Goal: Transaction & Acquisition: Register for event/course

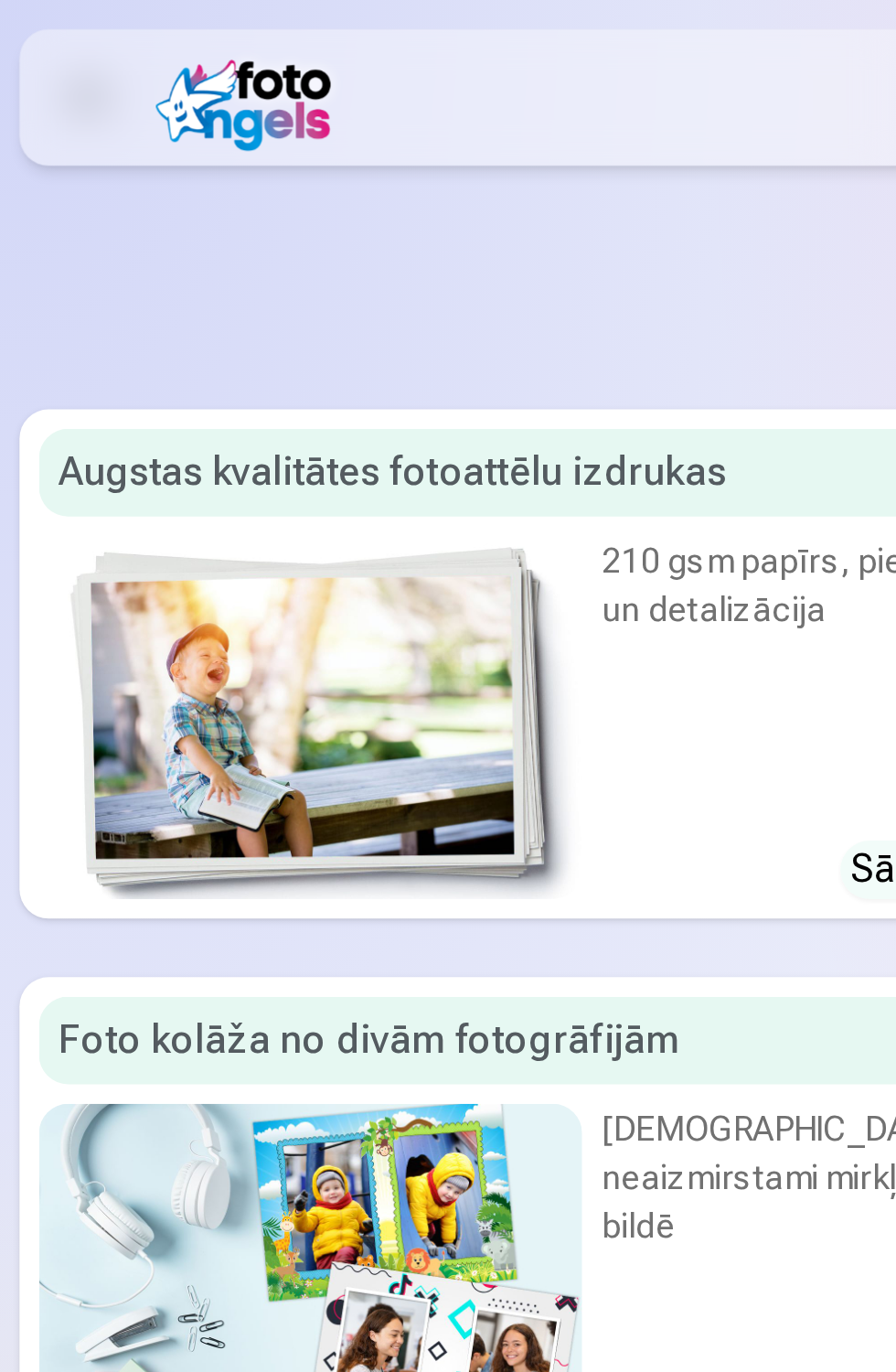
click at [96, 37] on img at bounding box center [95, 36] width 73 height 40
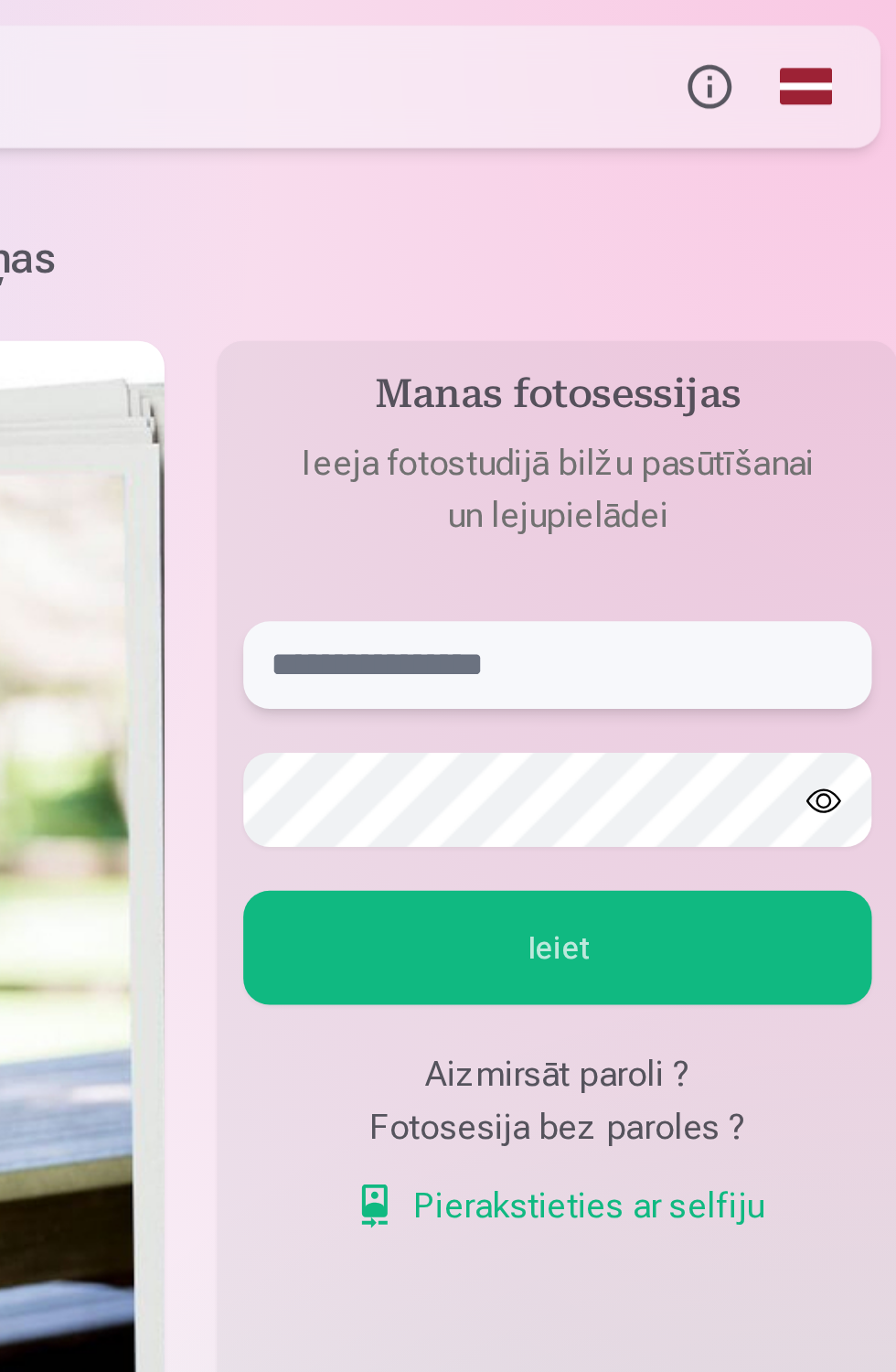
click at [684, 296] on input "text" at bounding box center [754, 278] width 263 height 36
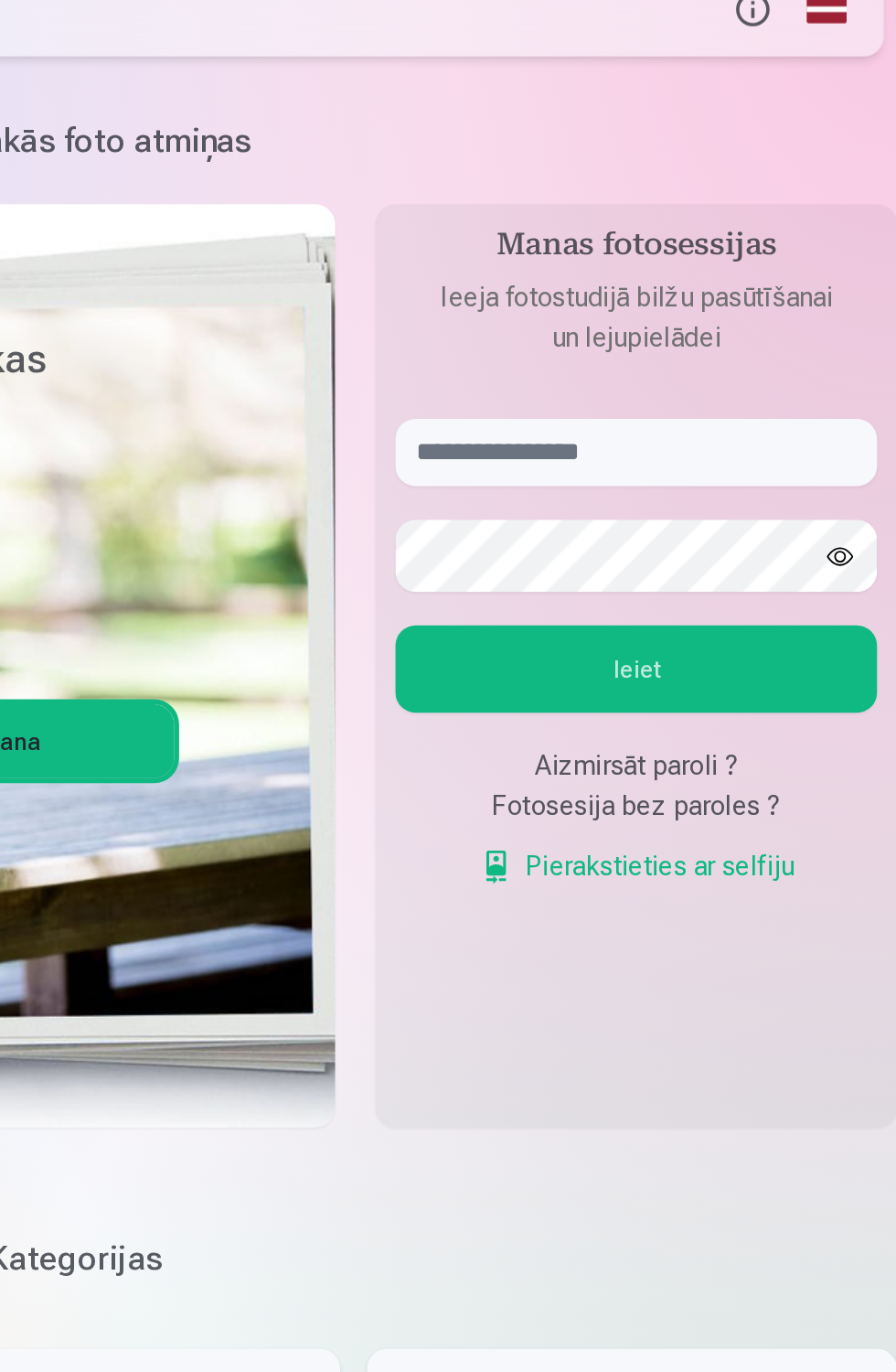
click at [785, 515] on link "Pierakstieties ar selfiju" at bounding box center [754, 504] width 172 height 22
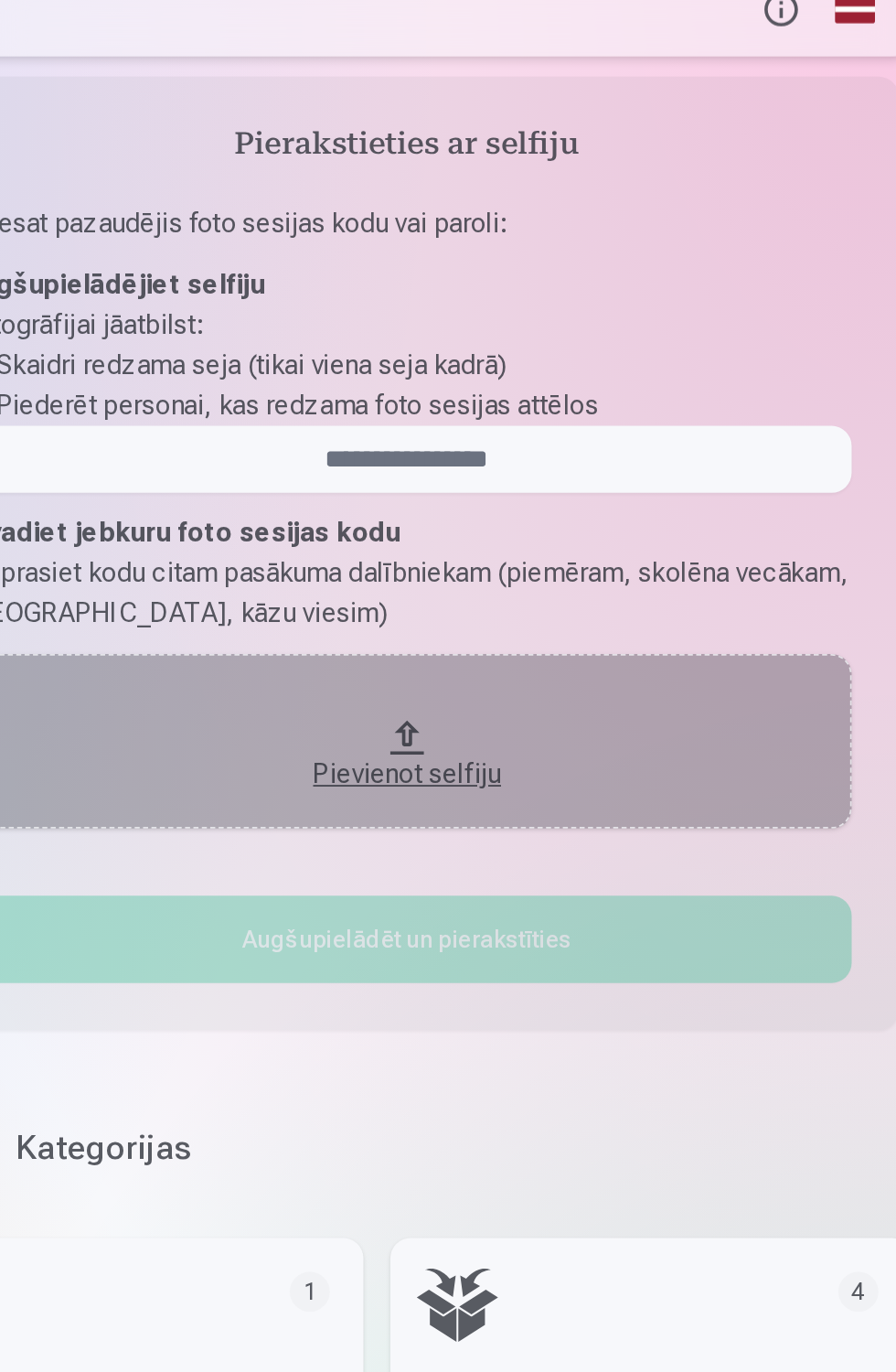
click at [594, 465] on div "Pievienot selfiju" at bounding box center [613, 447] width 448 height 33
